Goal: Navigation & Orientation: Find specific page/section

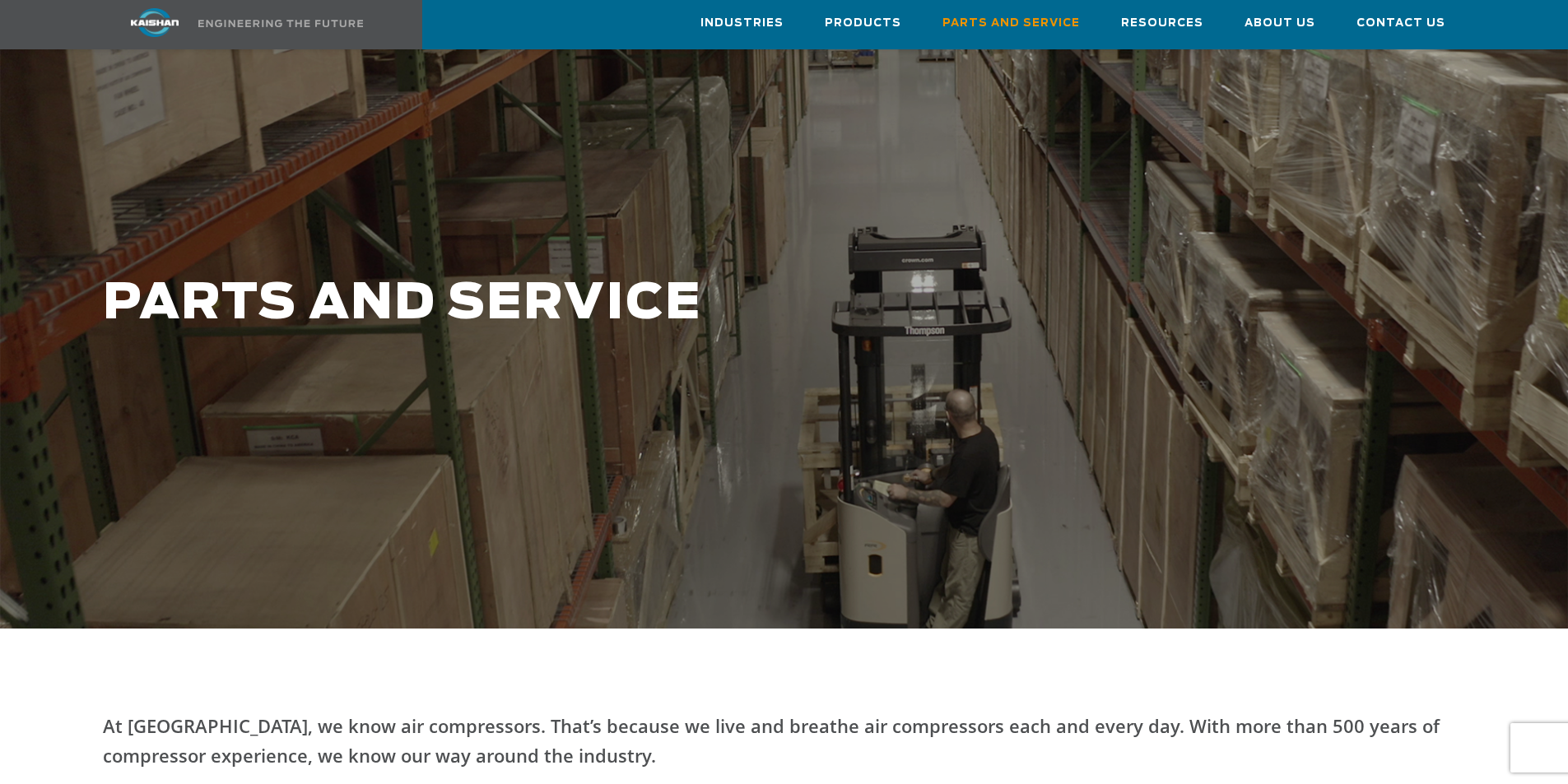
scroll to position [82, 0]
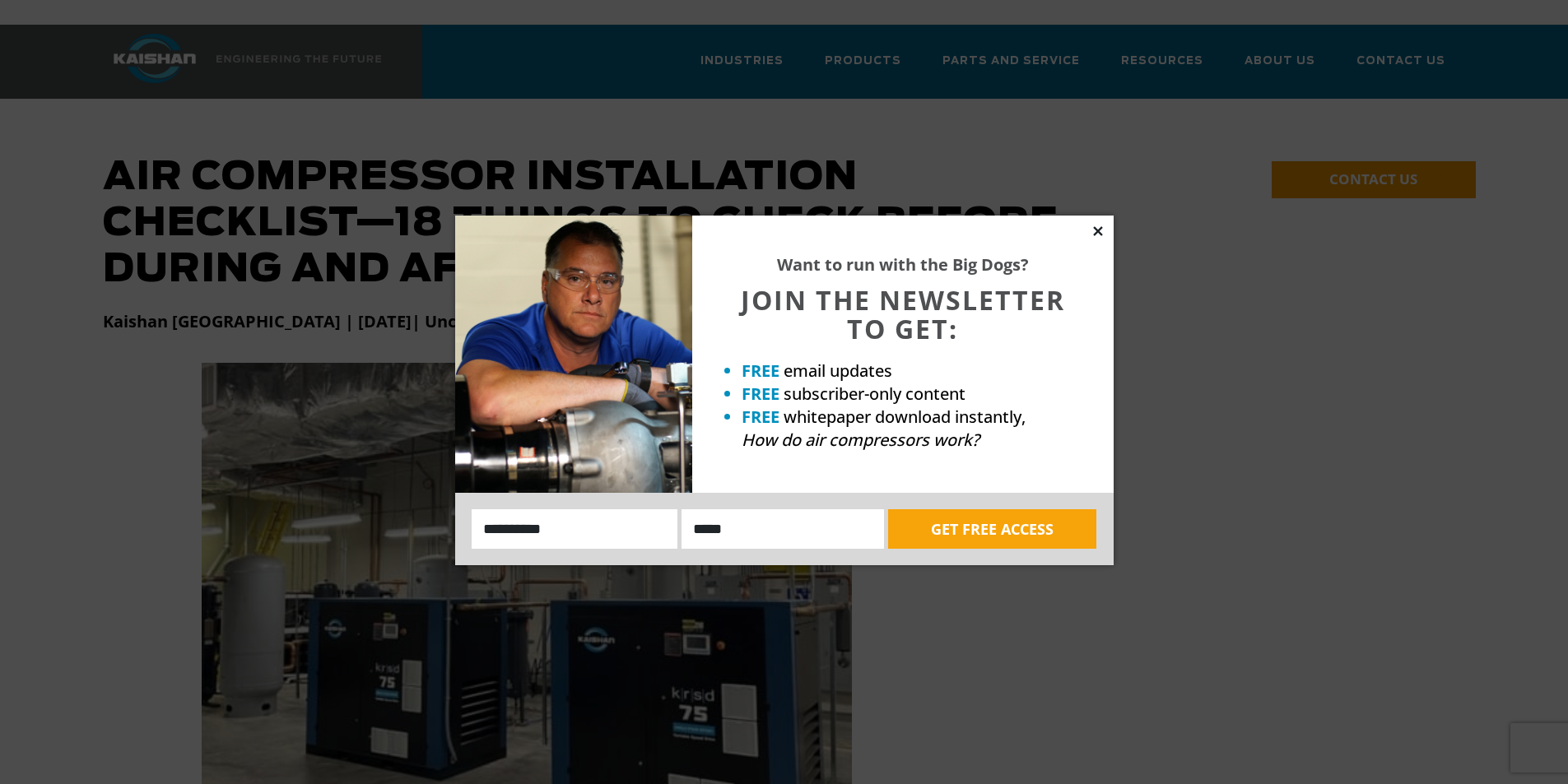
click at [1102, 224] on icon at bounding box center [1098, 231] width 15 height 15
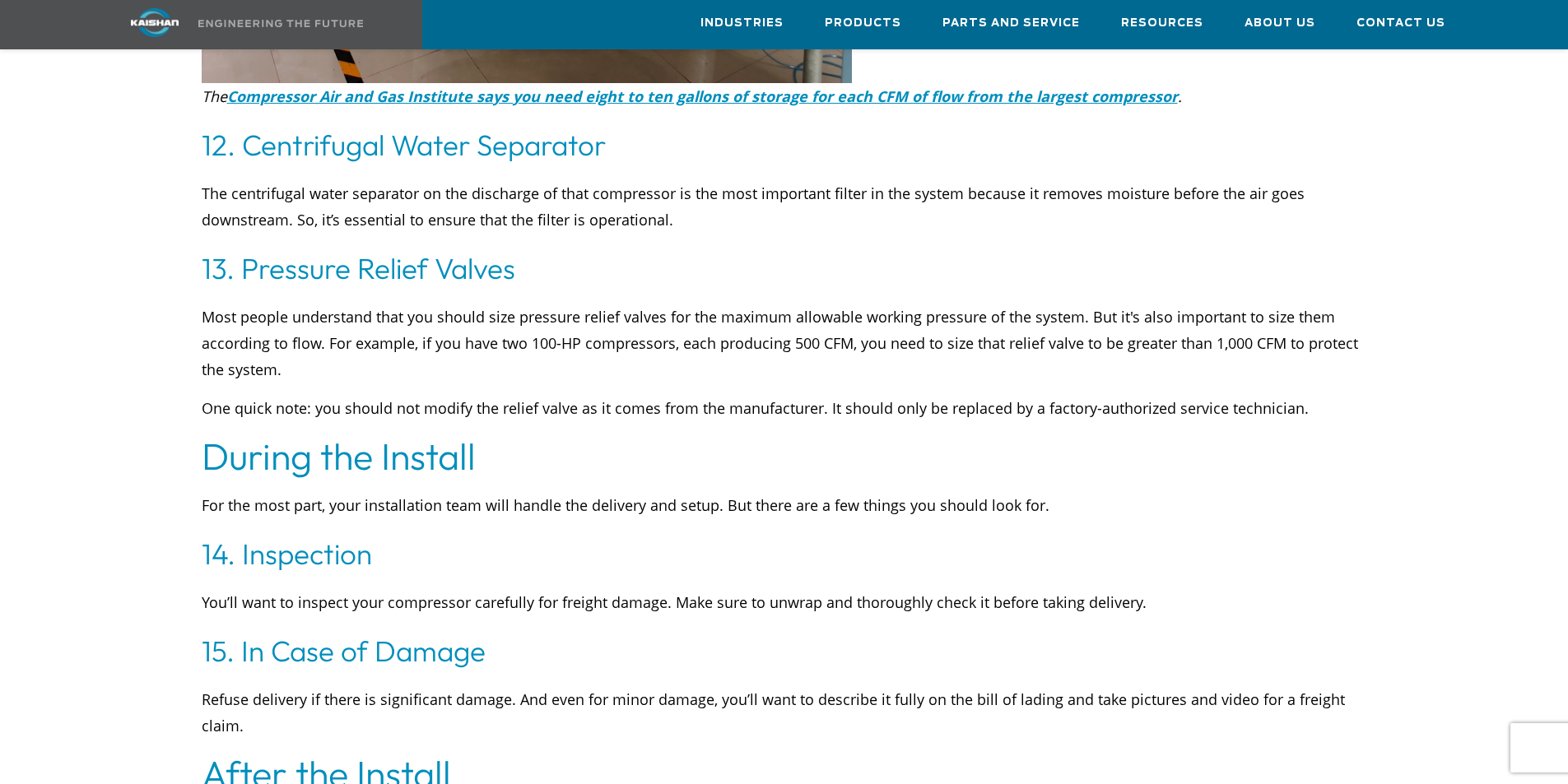
scroll to position [6418, 0]
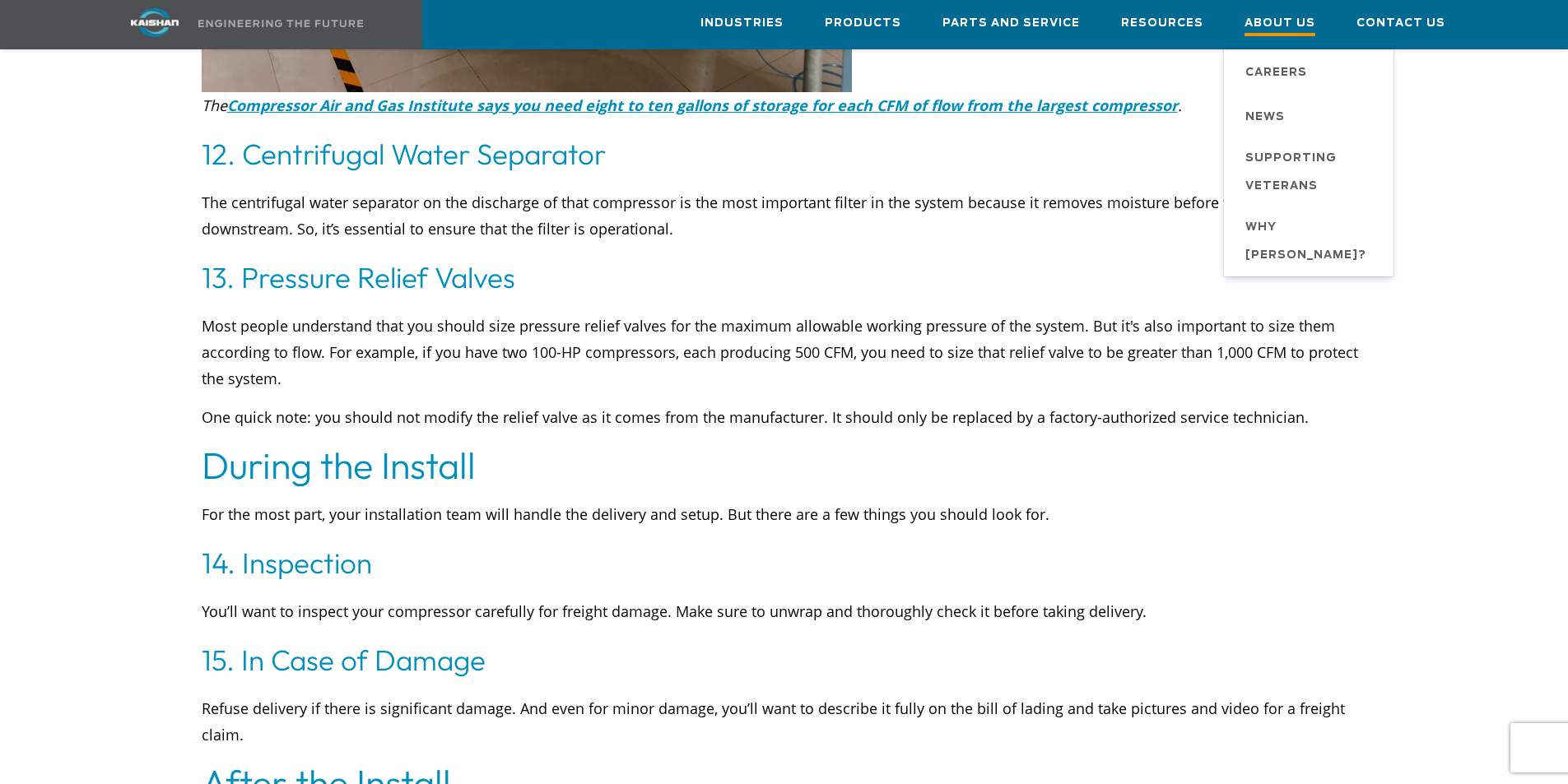
click at [1295, 23] on span "About Us" at bounding box center [1280, 24] width 71 height 23
click at [1284, 22] on span "About Us" at bounding box center [1280, 24] width 71 height 23
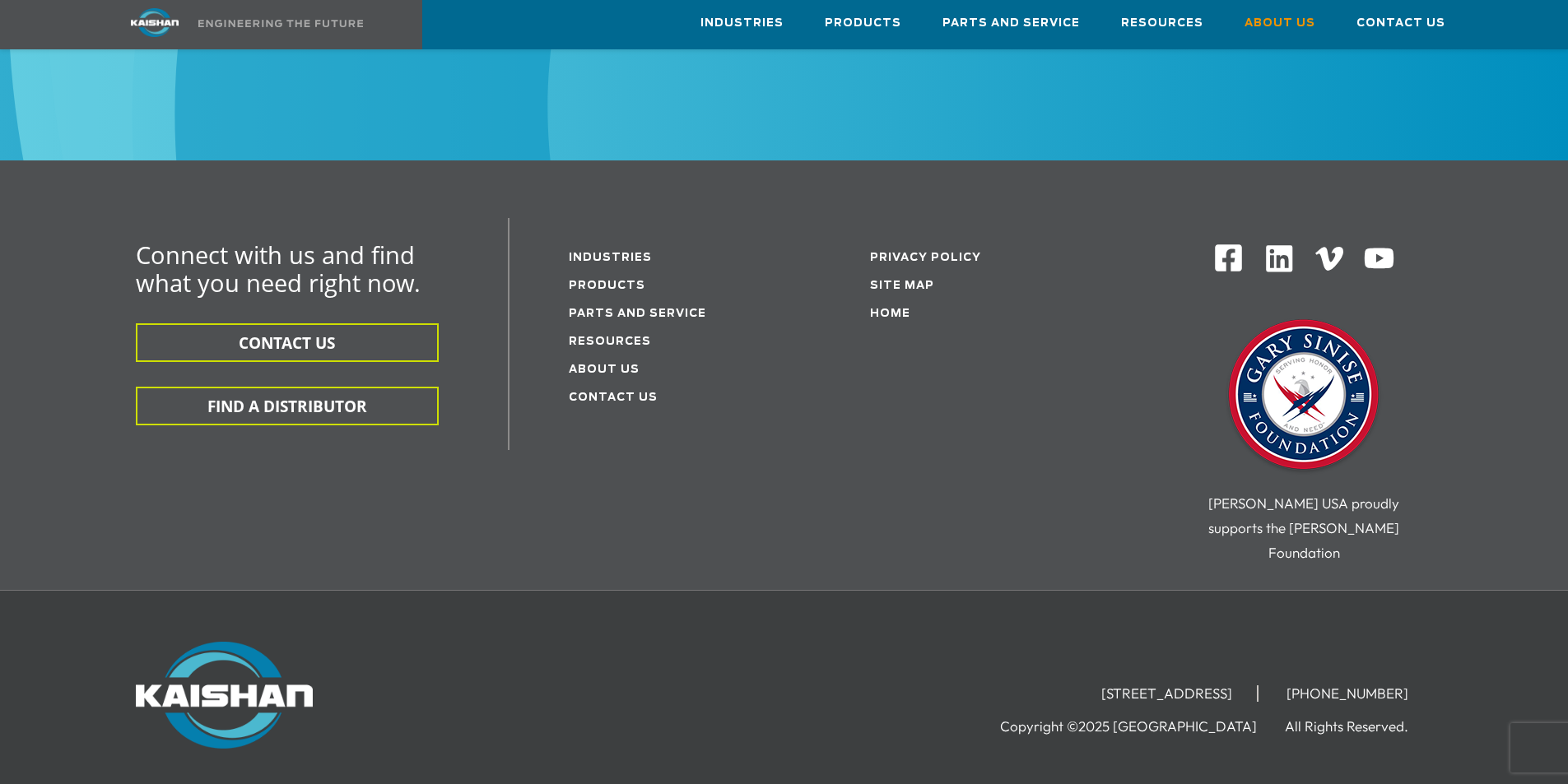
scroll to position [5940, 0]
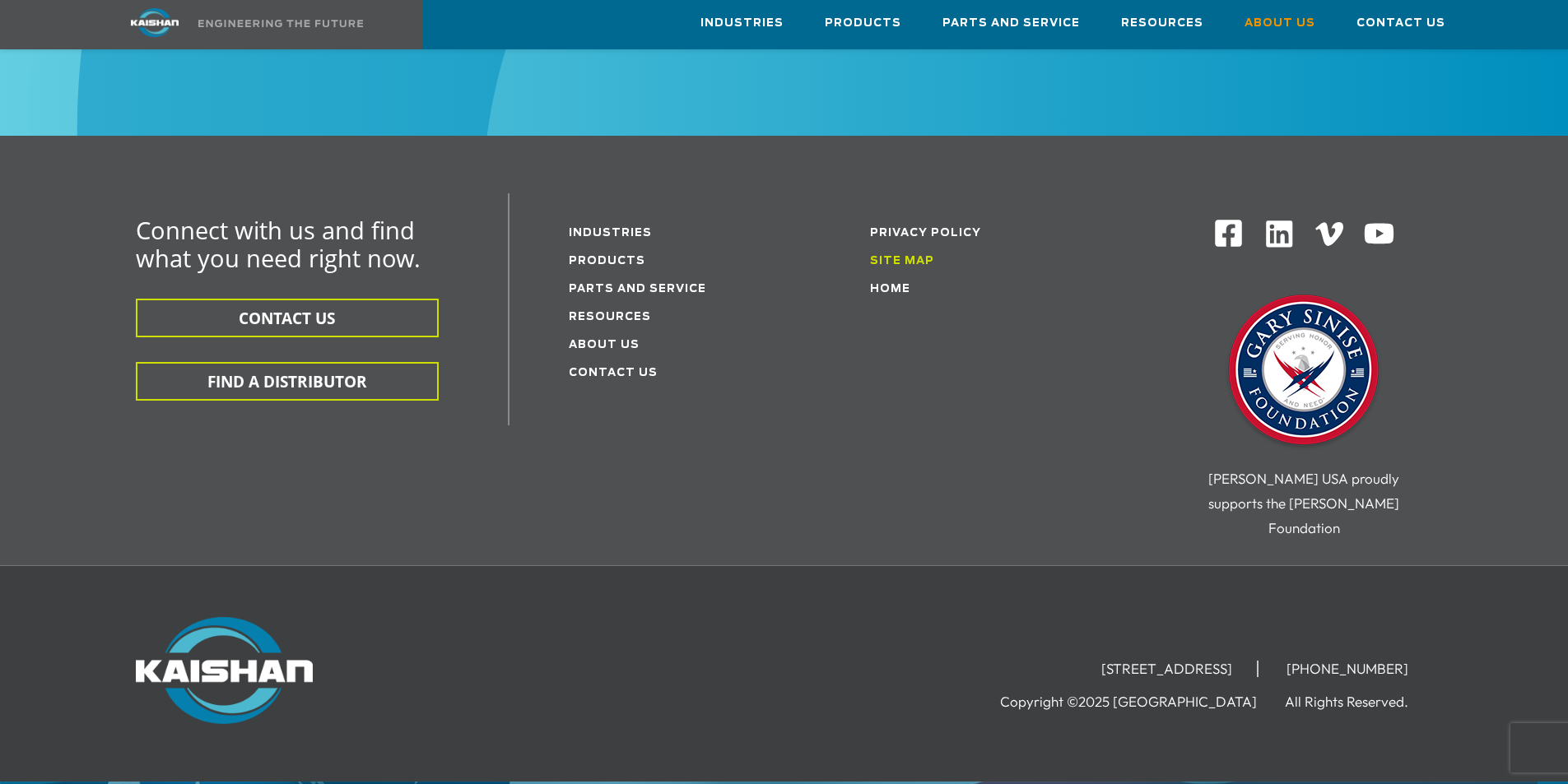
click at [905, 255] on link "Site Map" at bounding box center [903, 260] width 65 height 11
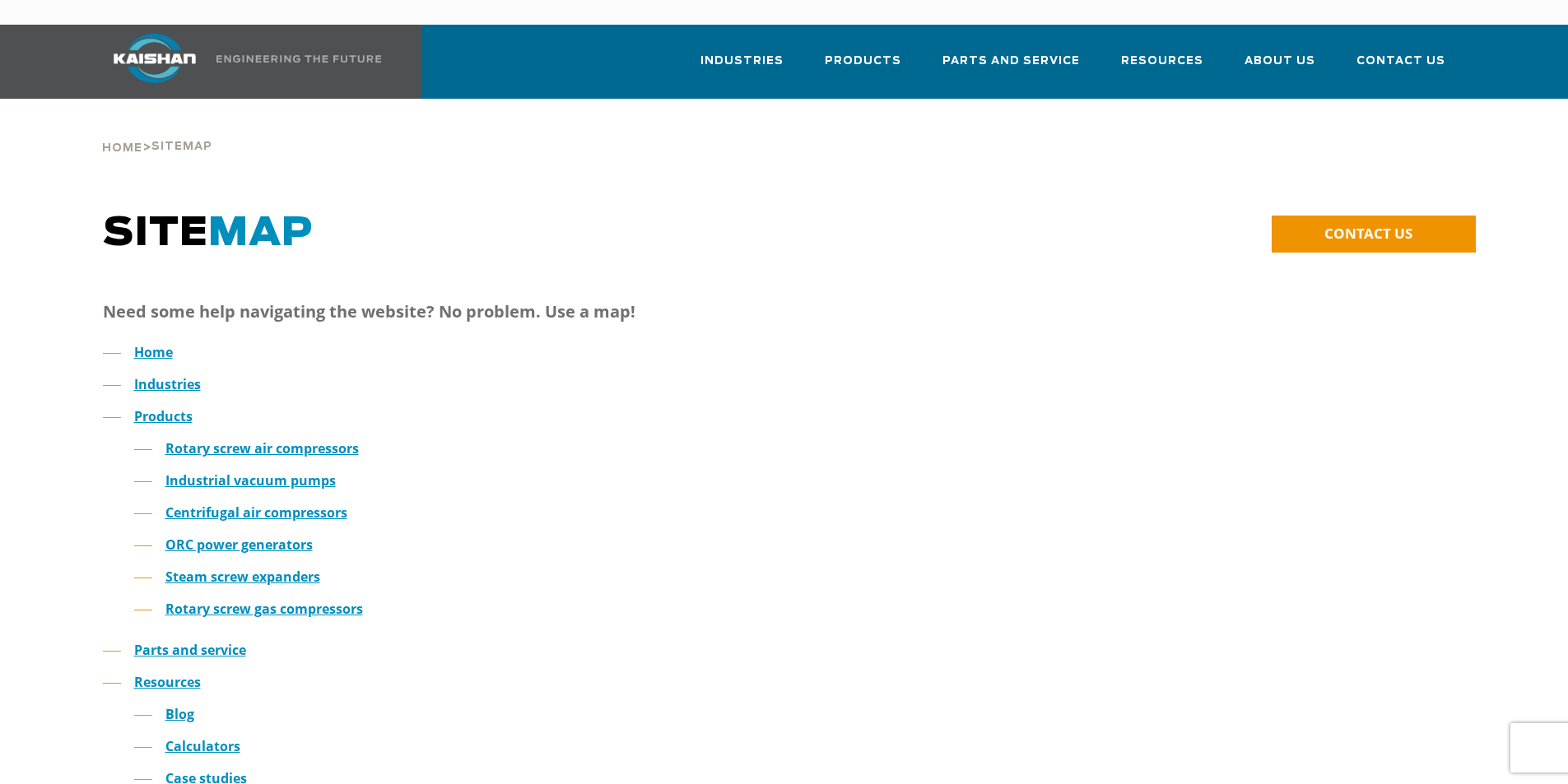
click at [165, 41] on img at bounding box center [155, 58] width 123 height 49
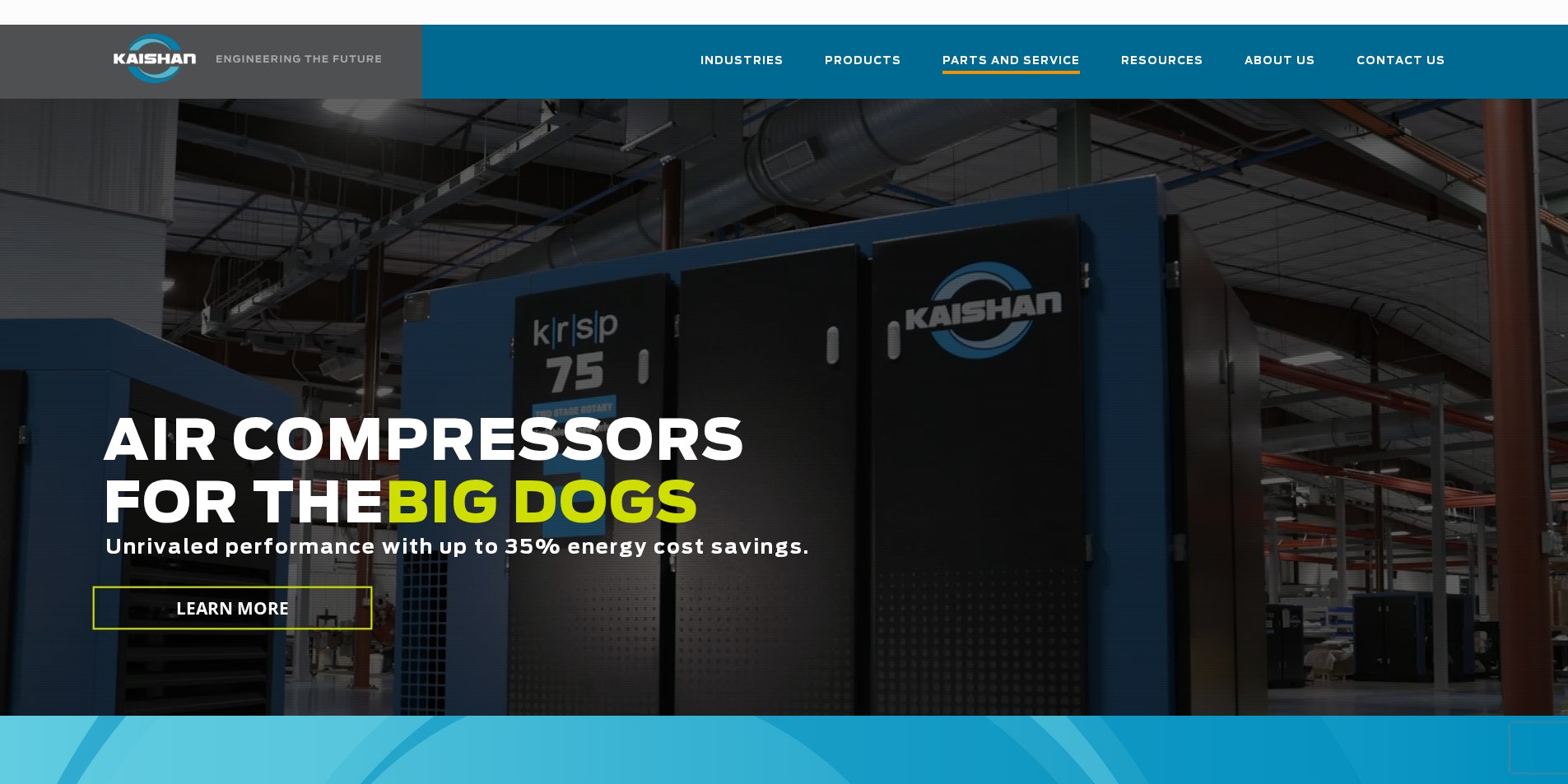
click at [990, 52] on span "Parts and Service" at bounding box center [1012, 63] width 137 height 23
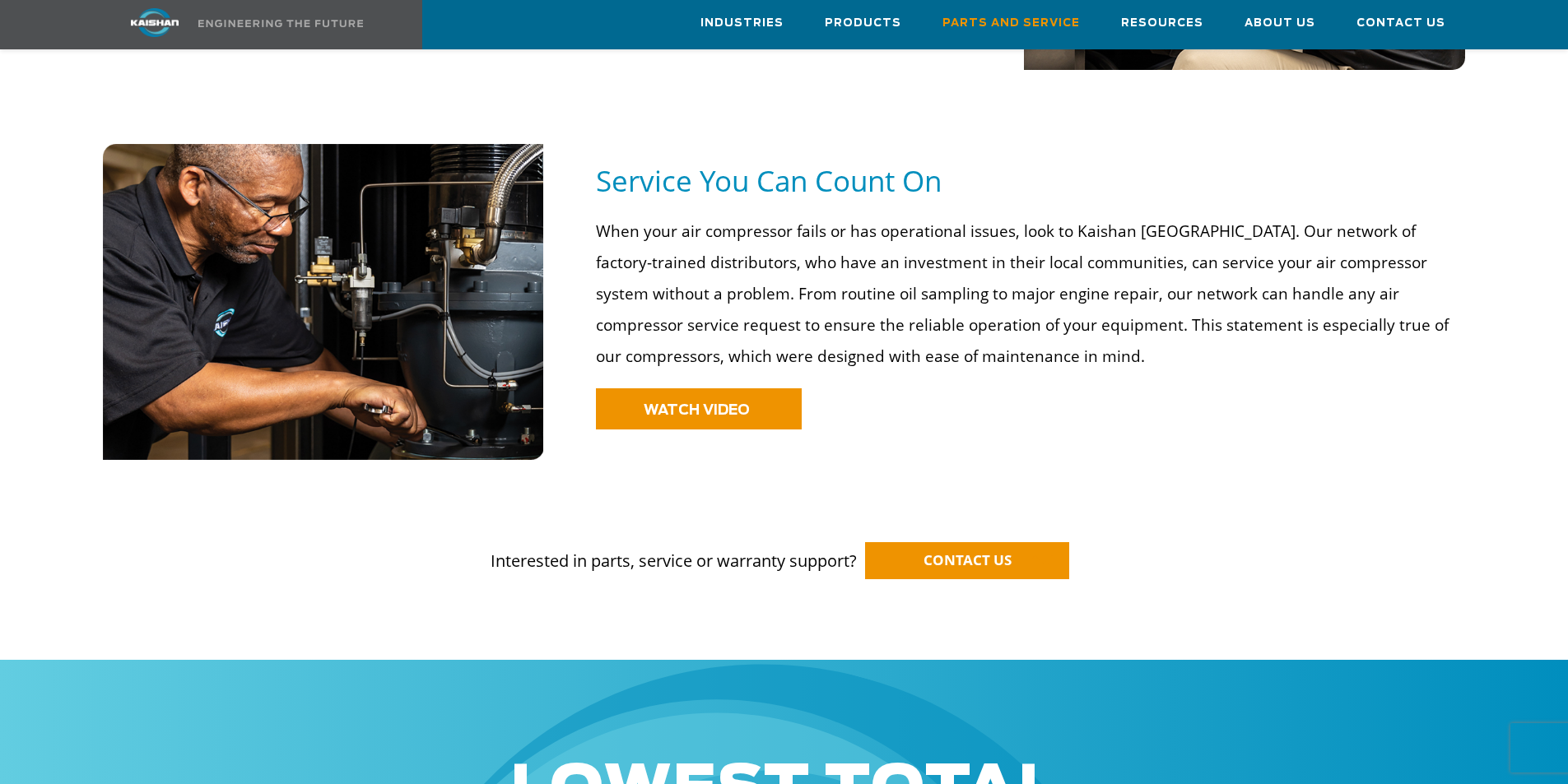
scroll to position [1234, 0]
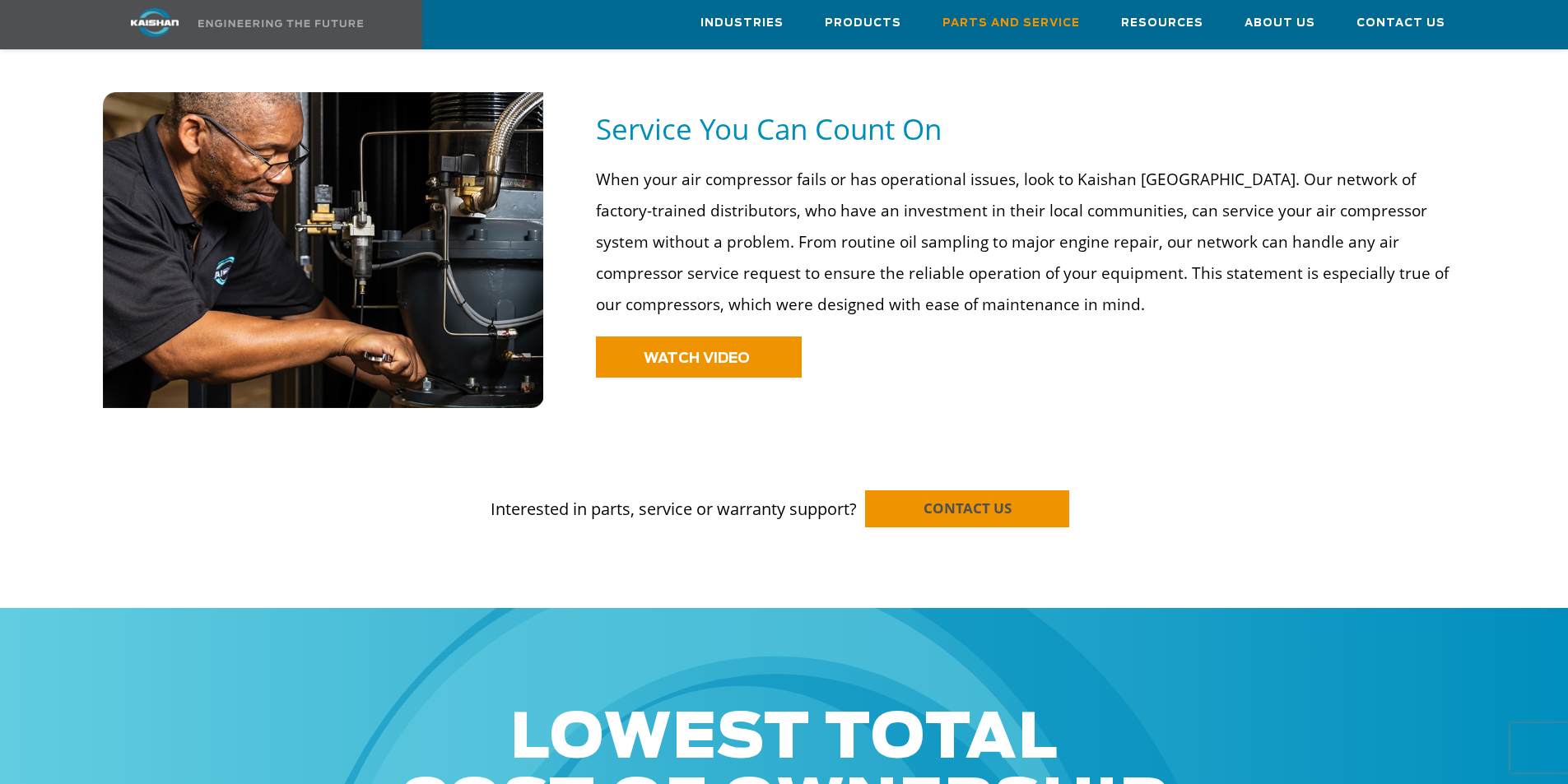
click at [967, 498] on span "CONTACT US" at bounding box center [968, 507] width 88 height 19
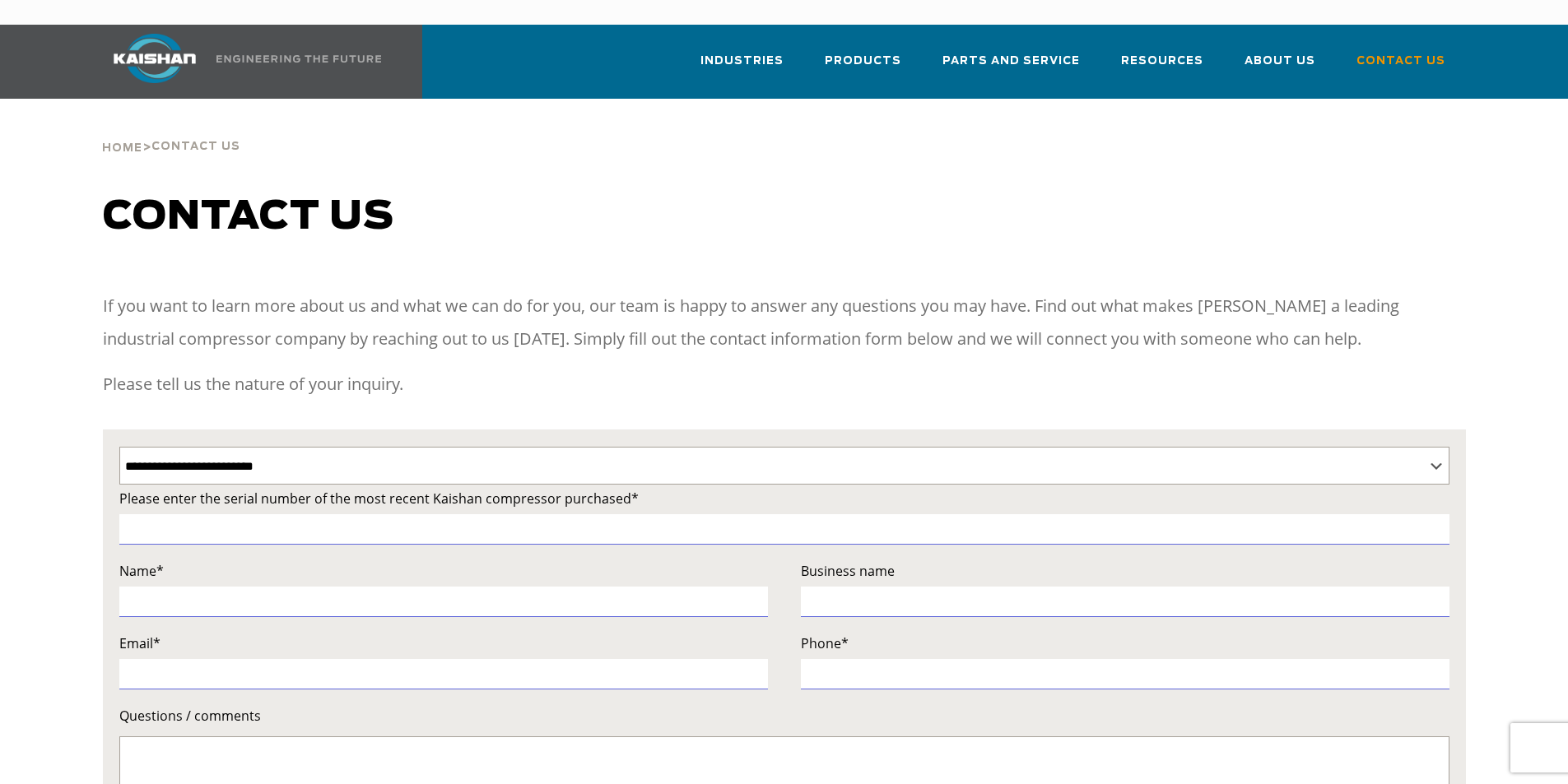
select select "**********"
click at [1385, 52] on span "Contact Us" at bounding box center [1401, 63] width 89 height 23
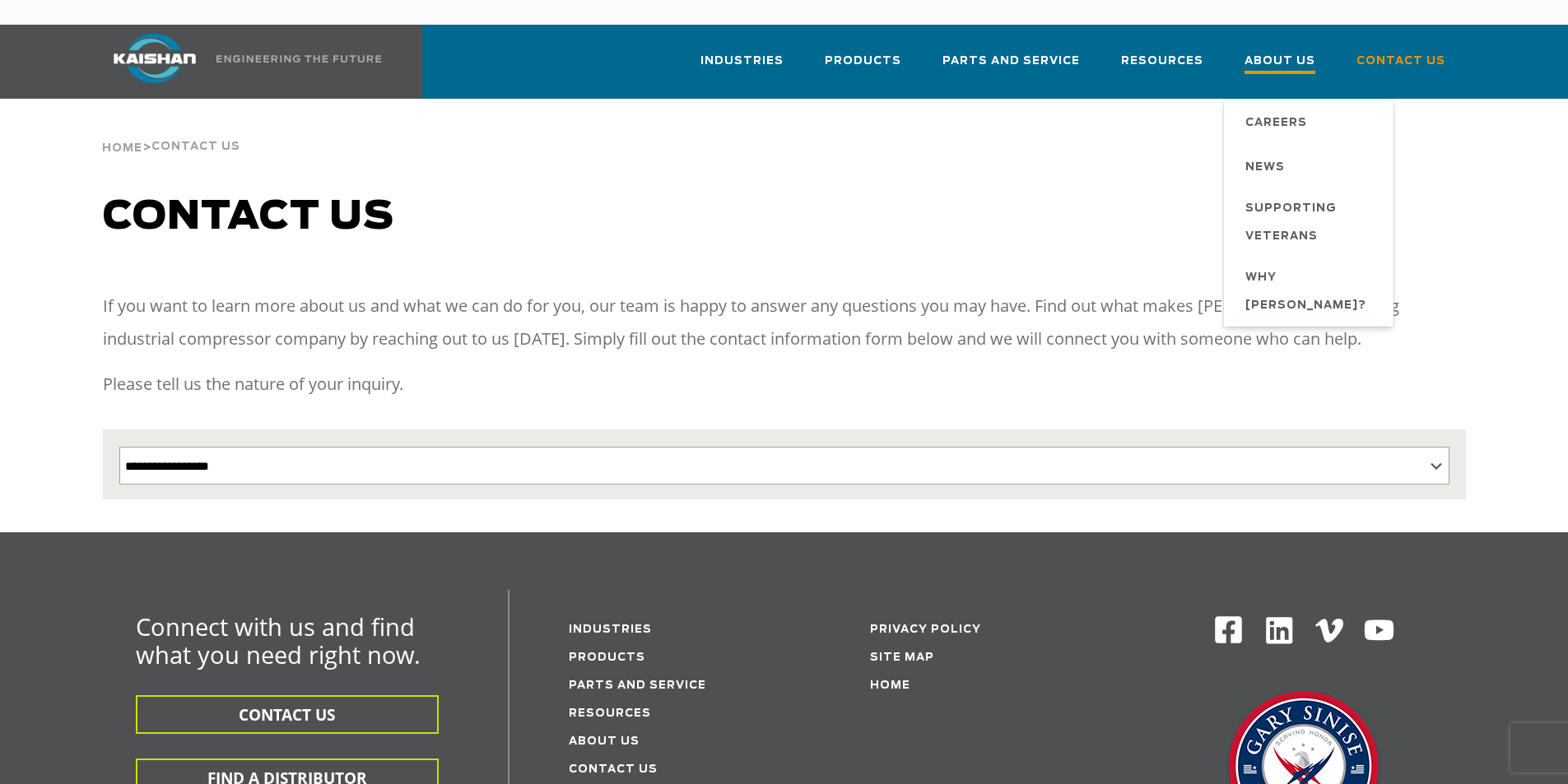
click at [1279, 52] on span "About Us" at bounding box center [1280, 63] width 71 height 23
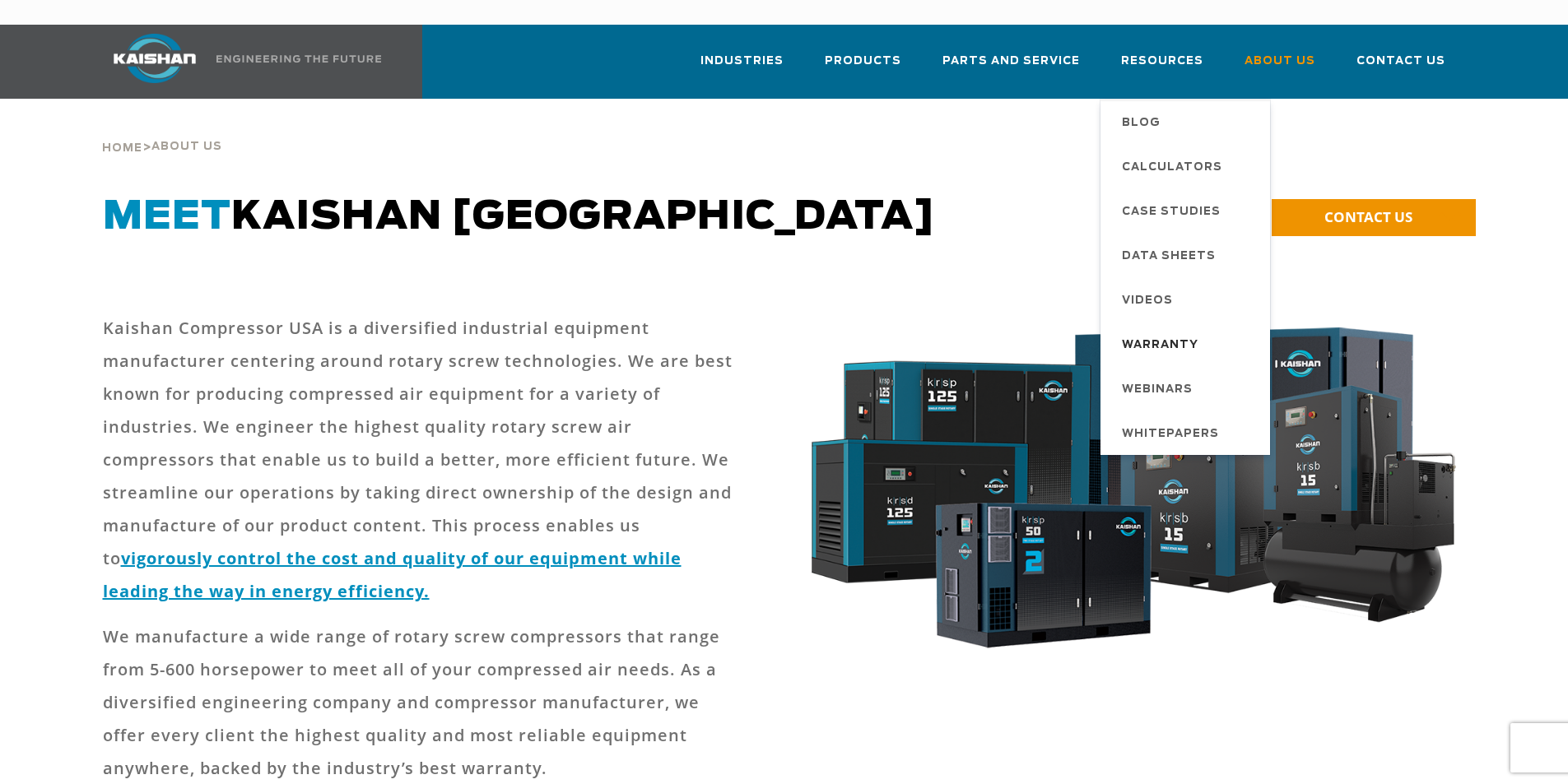
click at [1168, 332] on span "Warranty" at bounding box center [1161, 346] width 76 height 28
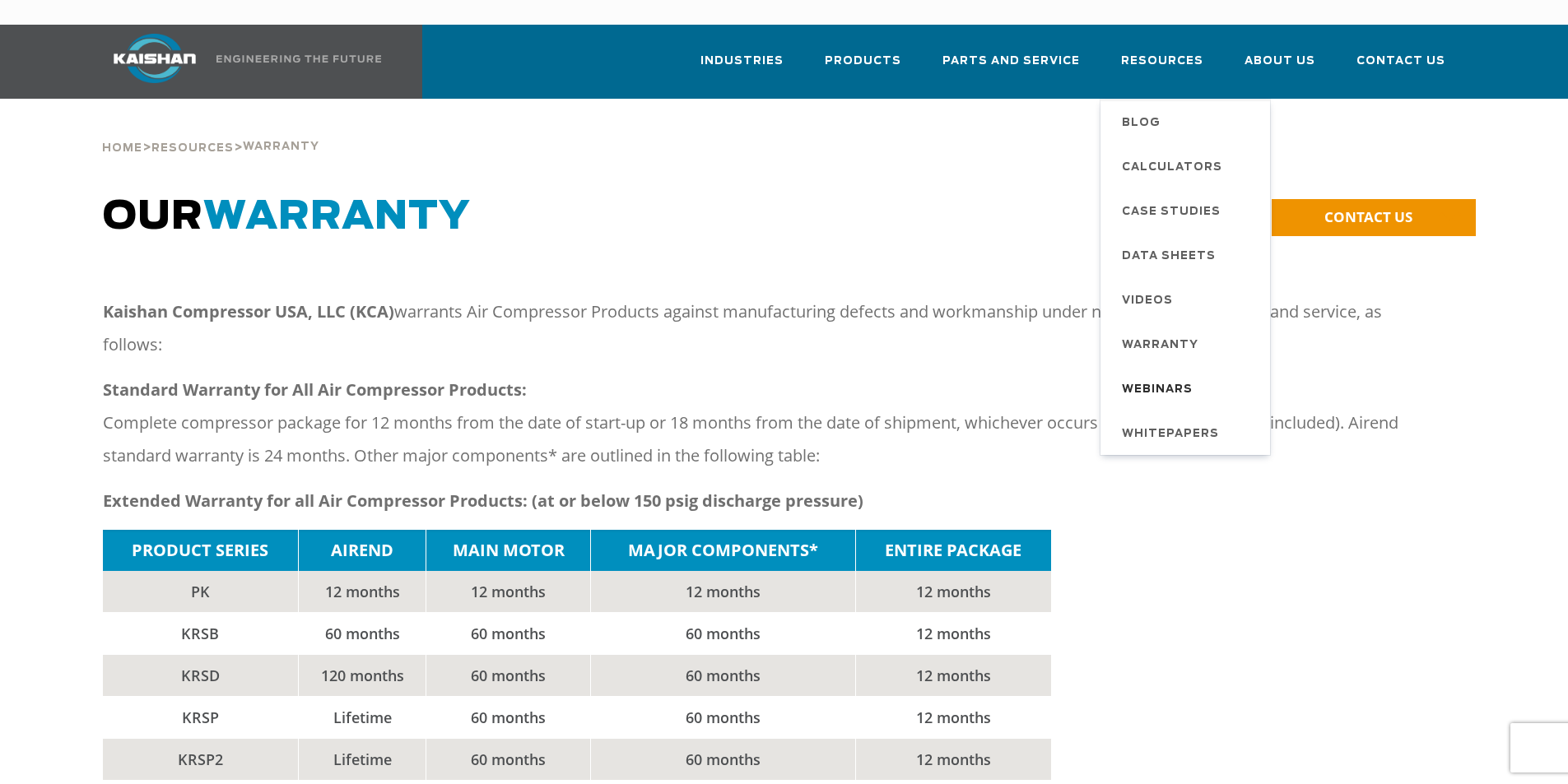
click at [1175, 376] on span "Webinars" at bounding box center [1158, 390] width 71 height 28
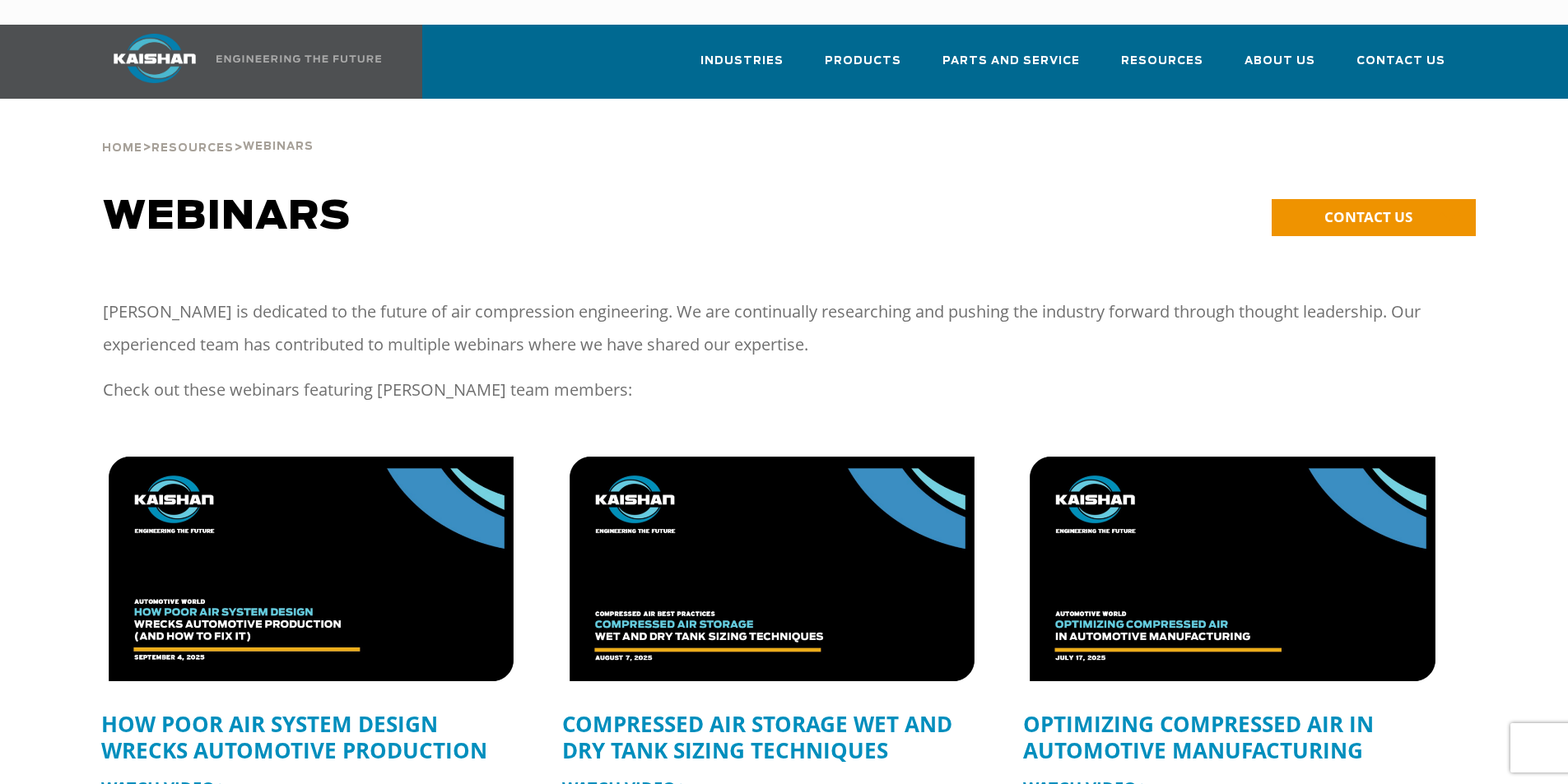
click at [175, 33] on img at bounding box center [155, 58] width 123 height 49
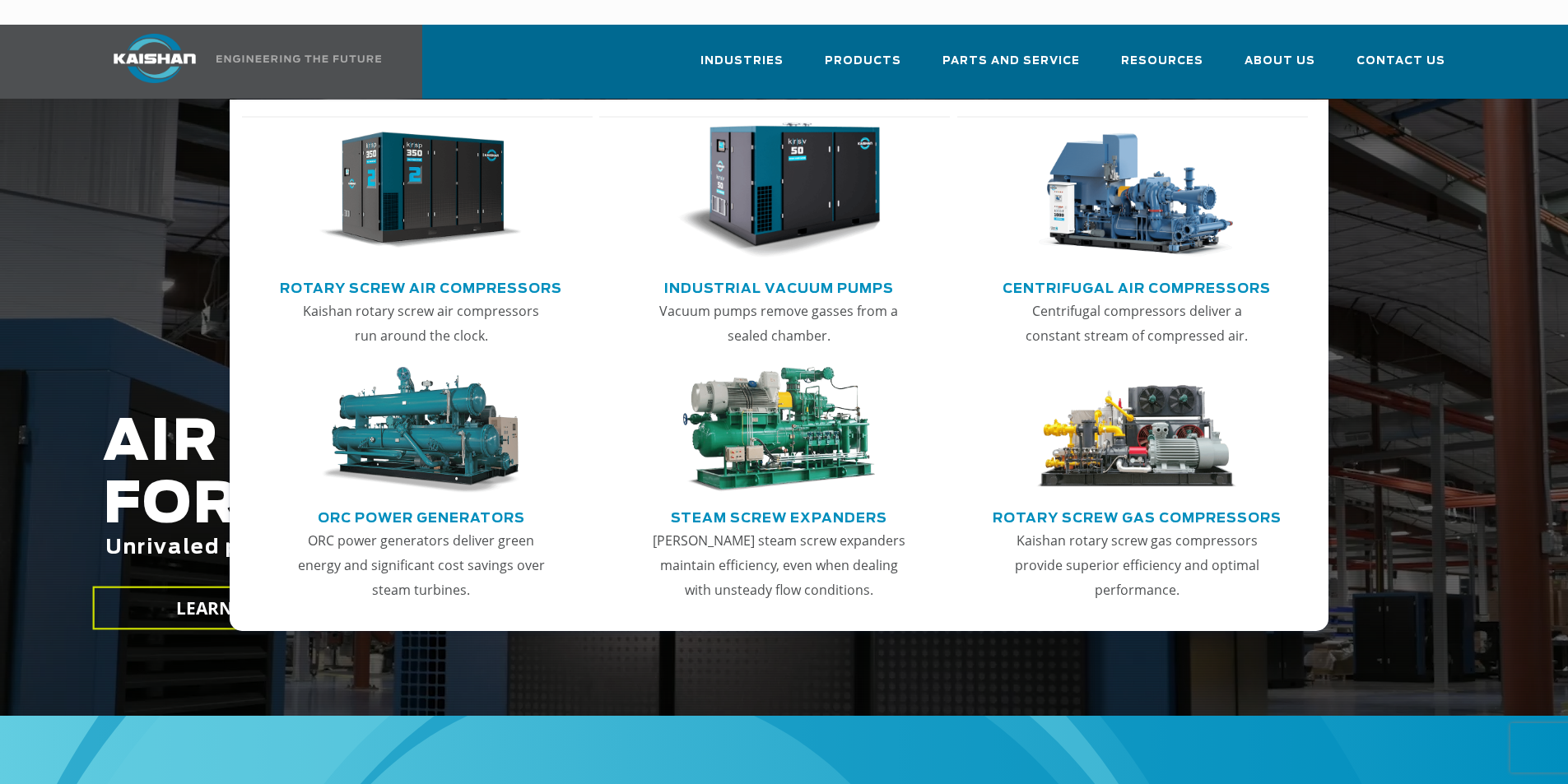
click at [431, 274] on link "Rotary Screw Air Compressors" at bounding box center [421, 286] width 282 height 24
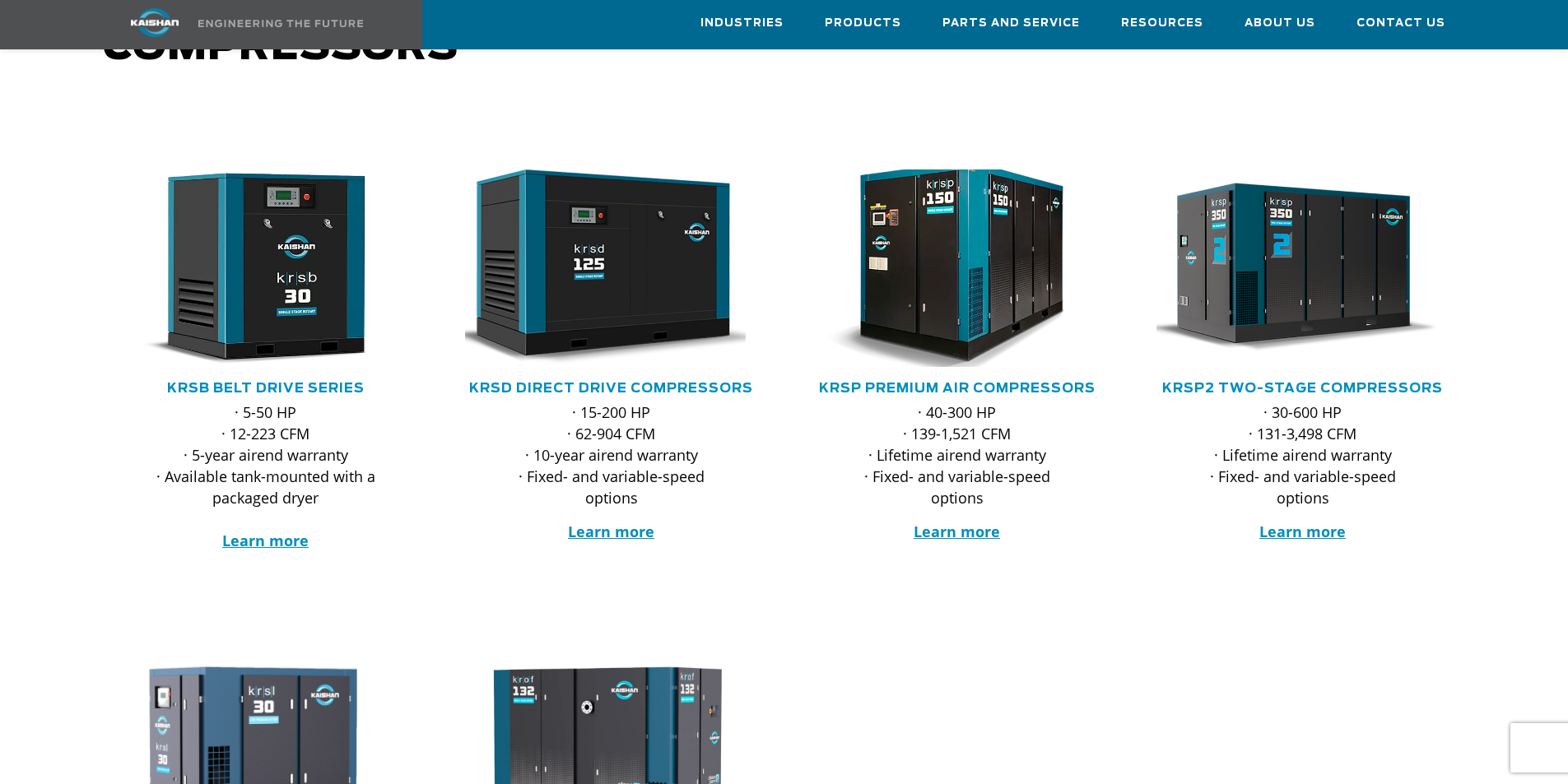
scroll to position [164, 0]
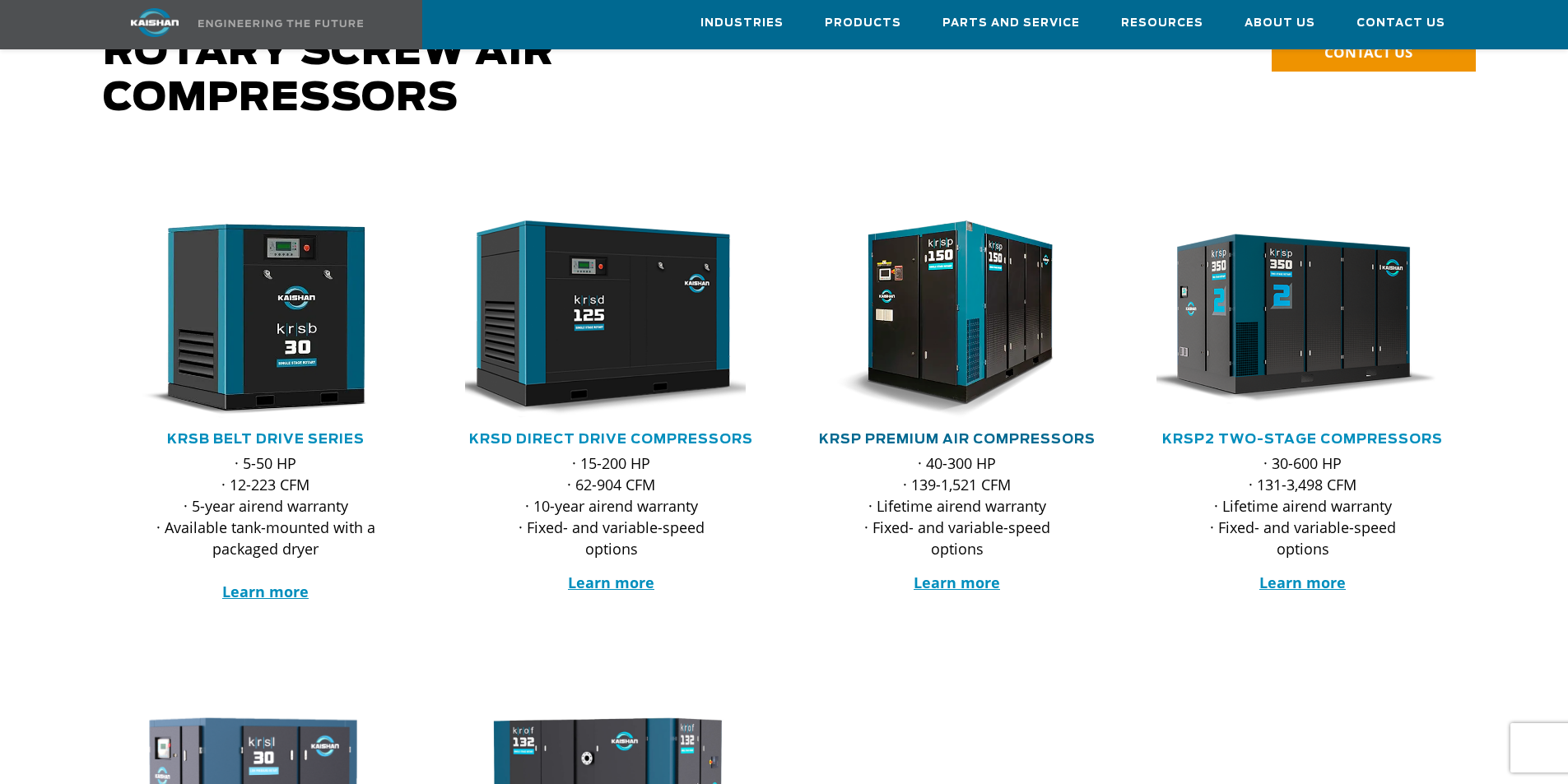
click at [932, 433] on link "KRSP Premium Air Compressors" at bounding box center [957, 438] width 276 height 13
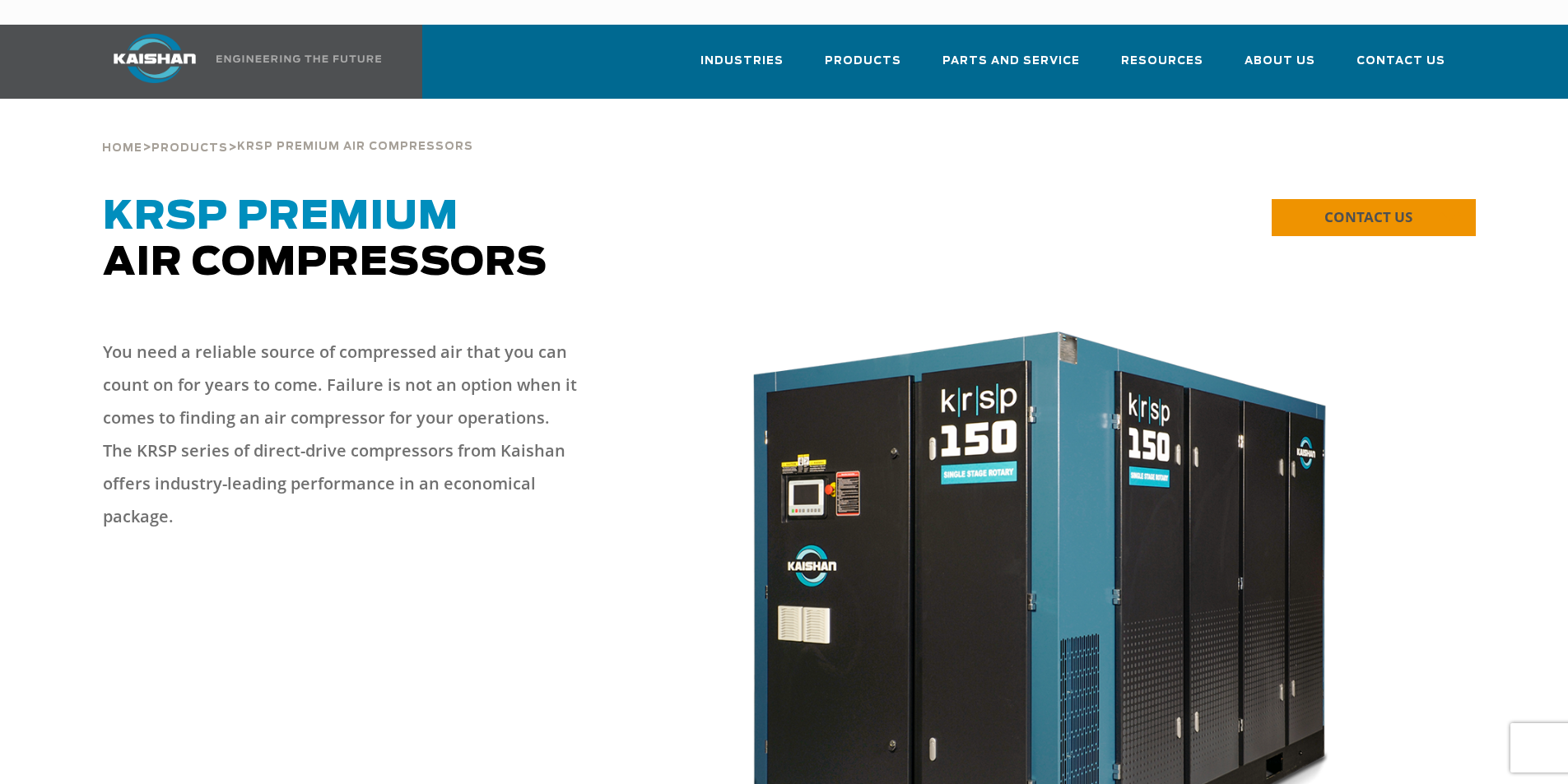
click at [1370, 206] on link "CONTACT US" at bounding box center [1374, 217] width 204 height 37
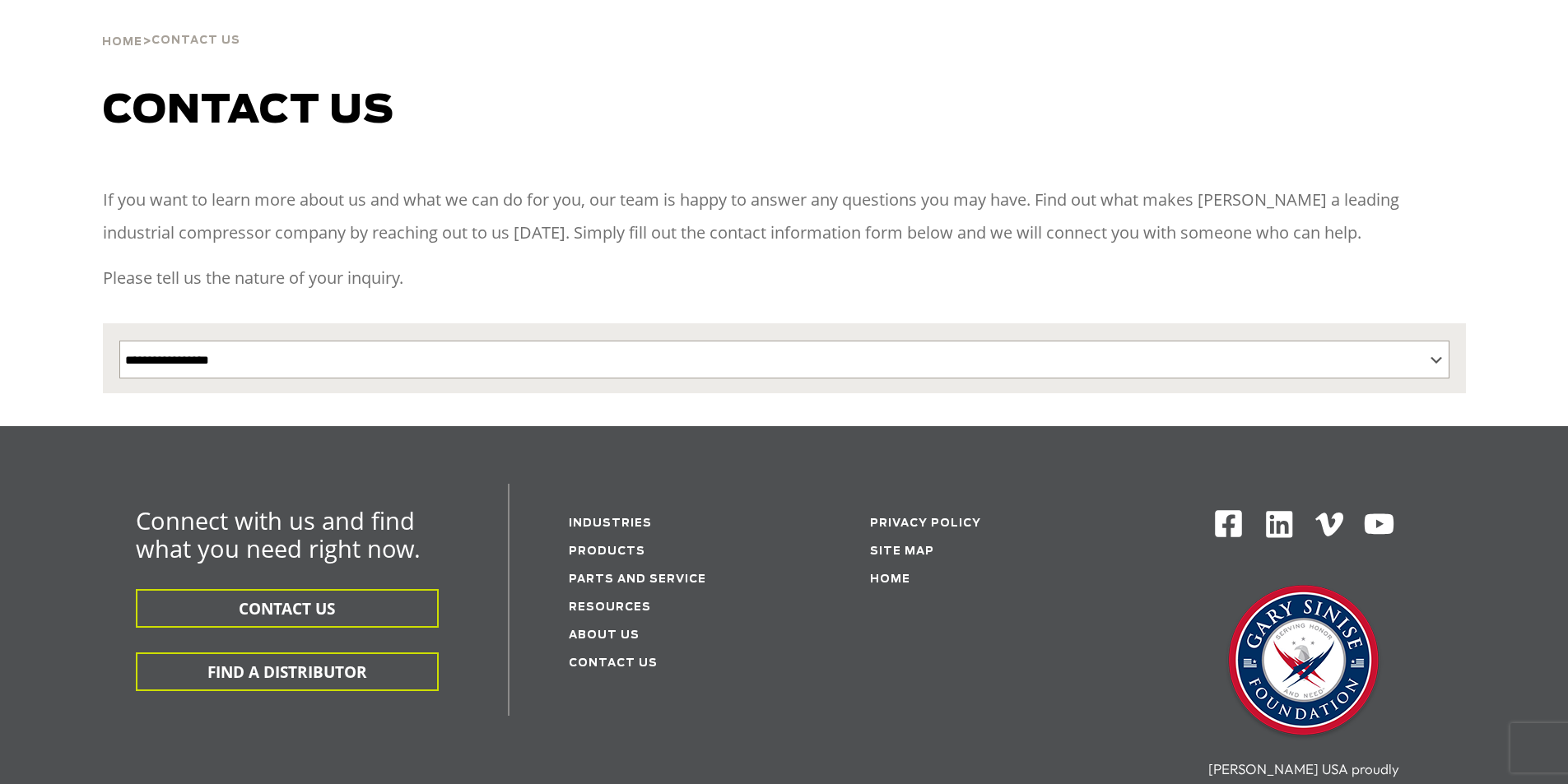
scroll to position [431, 0]
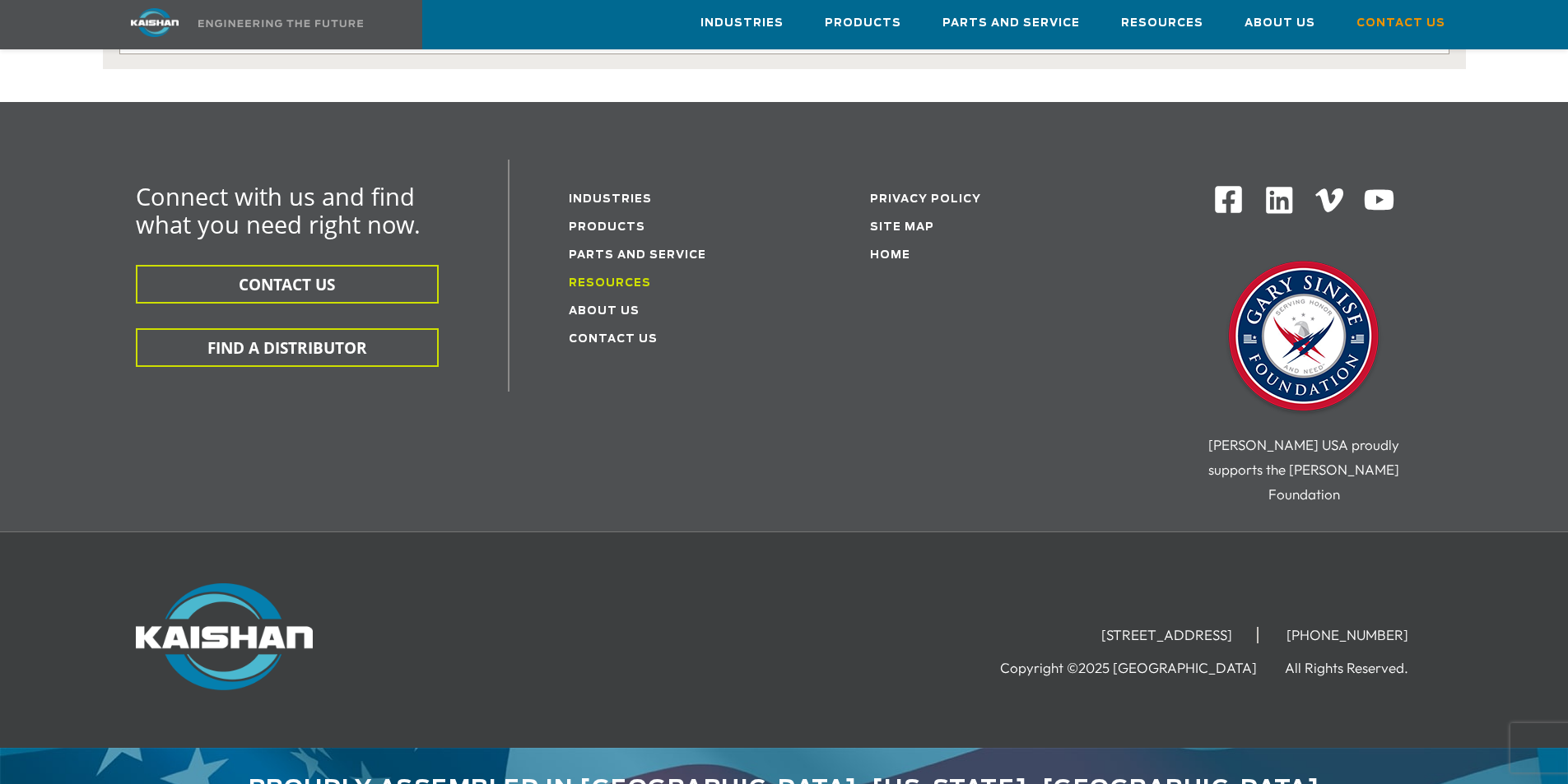
click at [602, 278] on link "Resources" at bounding box center [610, 283] width 82 height 11
